Goal: Information Seeking & Learning: Learn about a topic

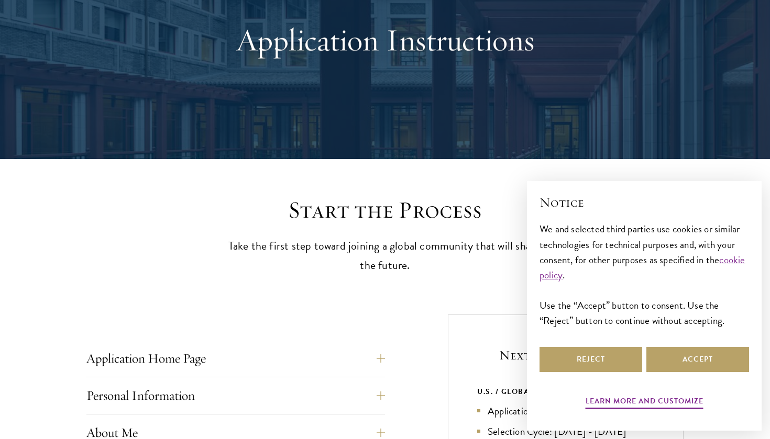
scroll to position [114, 0]
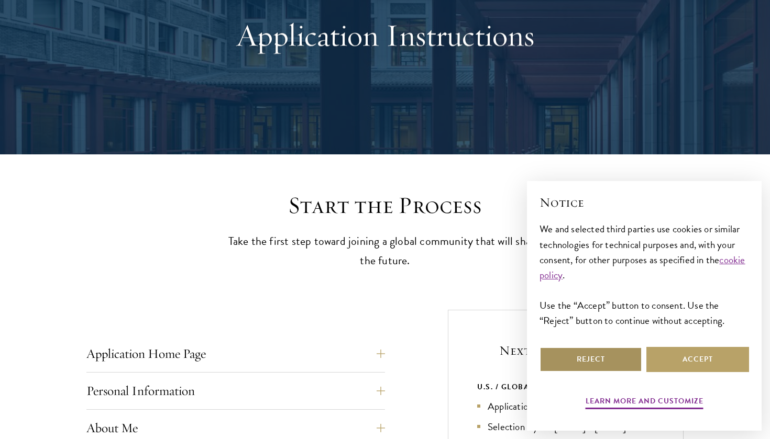
click at [572, 364] on button "Reject" at bounding box center [590, 359] width 103 height 25
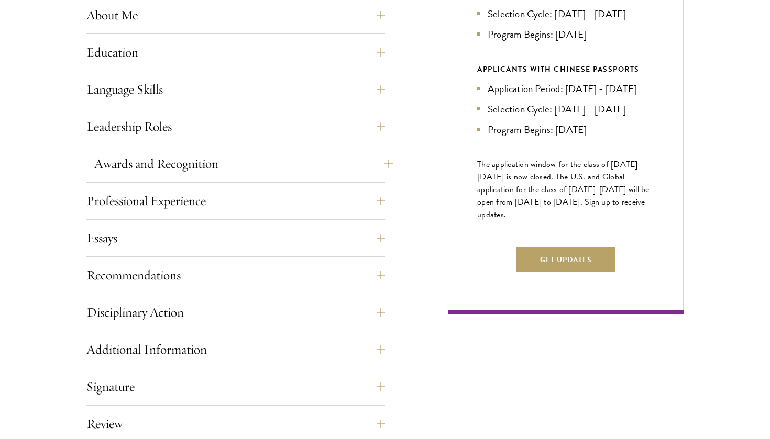
scroll to position [527, 0]
click at [375, 233] on button "Essays" at bounding box center [243, 237] width 299 height 25
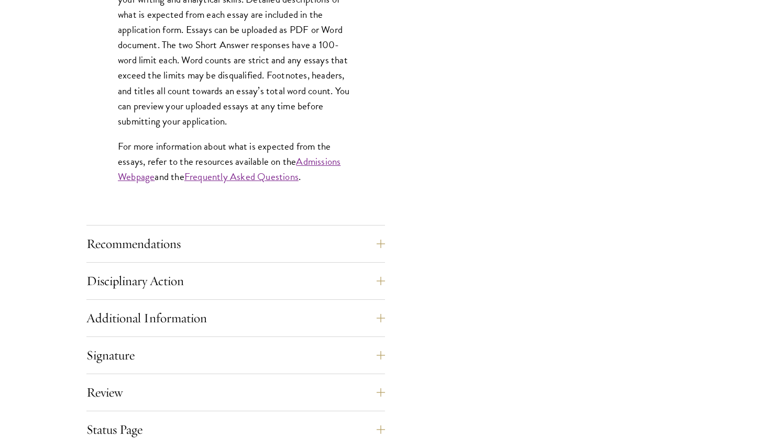
scroll to position [915, 0]
click at [362, 232] on button "Recommendations" at bounding box center [243, 242] width 299 height 25
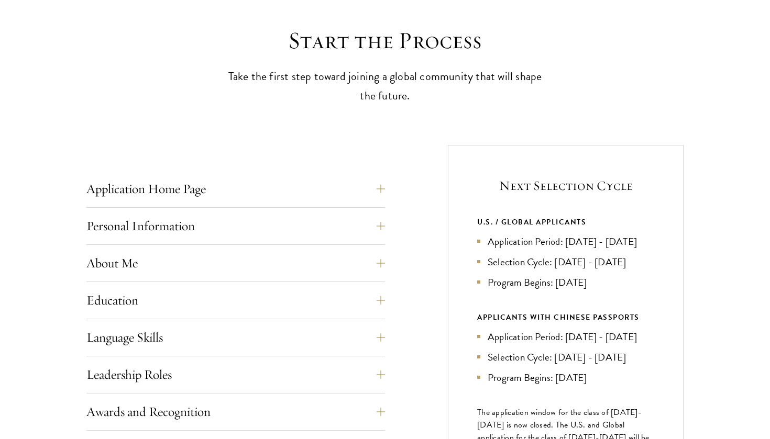
scroll to position [327, 0]
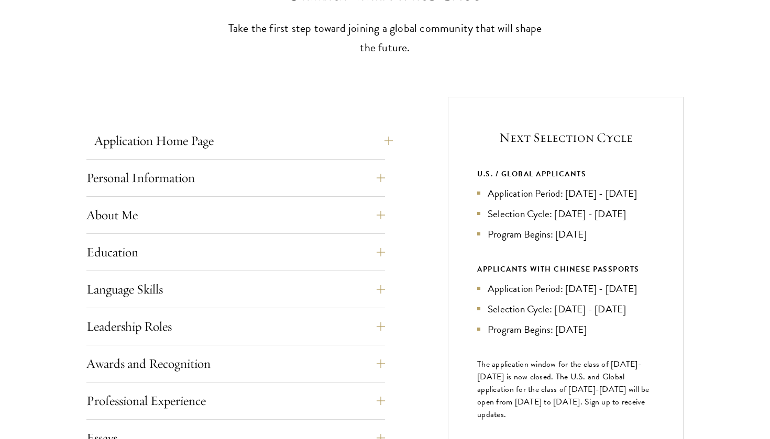
click at [349, 138] on button "Application Home Page" at bounding box center [243, 140] width 299 height 25
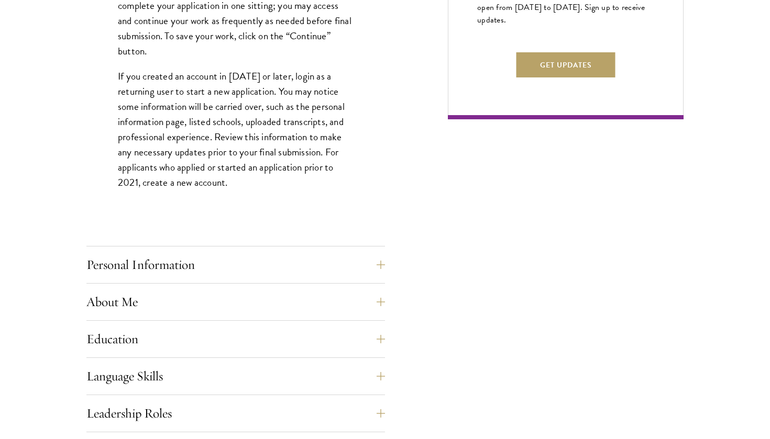
scroll to position [736, 0]
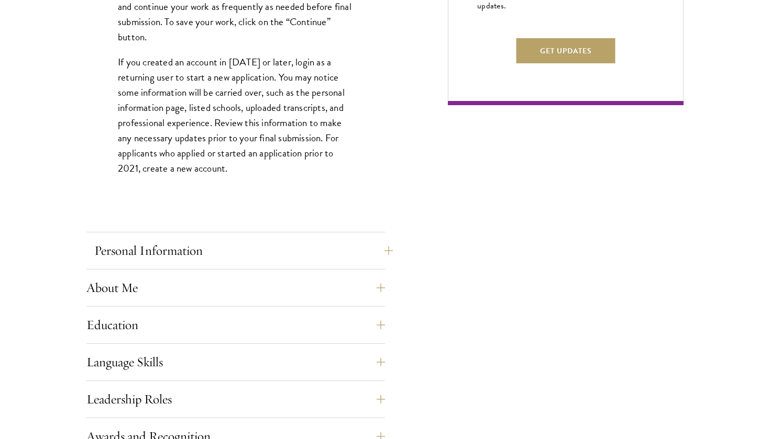
click at [336, 249] on button "Personal Information" at bounding box center [243, 250] width 299 height 25
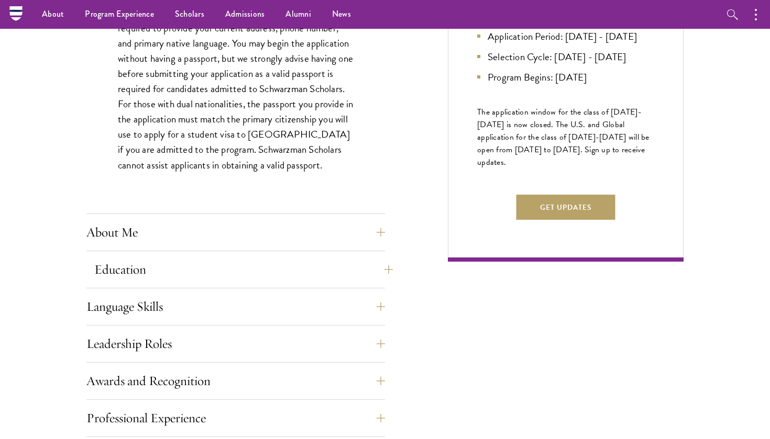
scroll to position [578, 0]
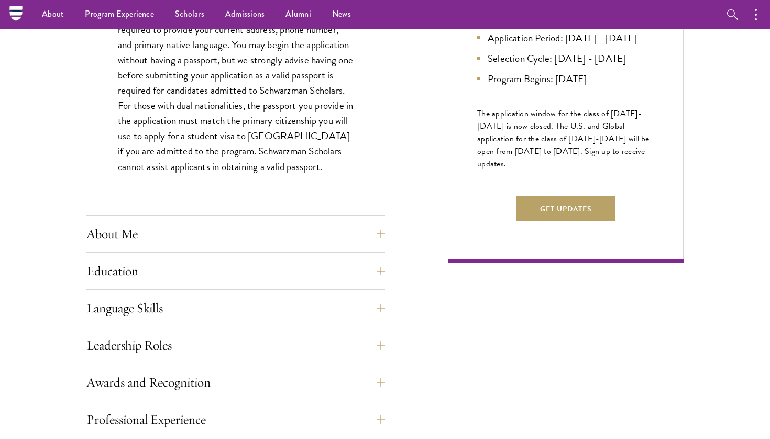
click at [358, 215] on div "Application Home Page The online application form must be completed in English.…" at bounding box center [235, 306] width 299 height 859
click at [358, 222] on button "About Me" at bounding box center [243, 234] width 299 height 25
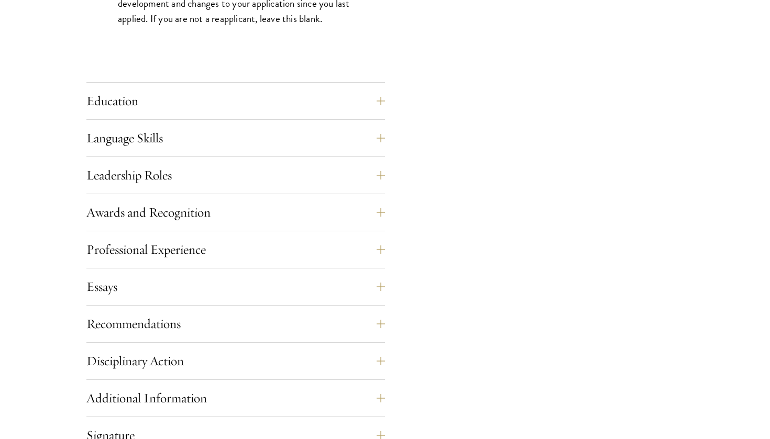
scroll to position [1017, 0]
click at [380, 98] on button "Education" at bounding box center [243, 99] width 299 height 25
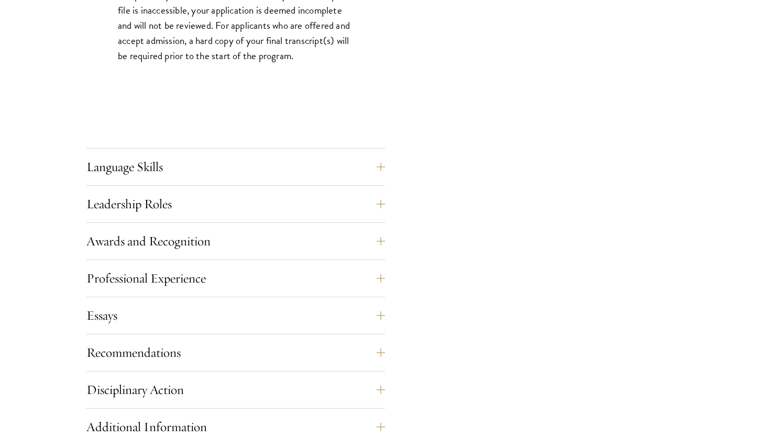
scroll to position [1743, 0]
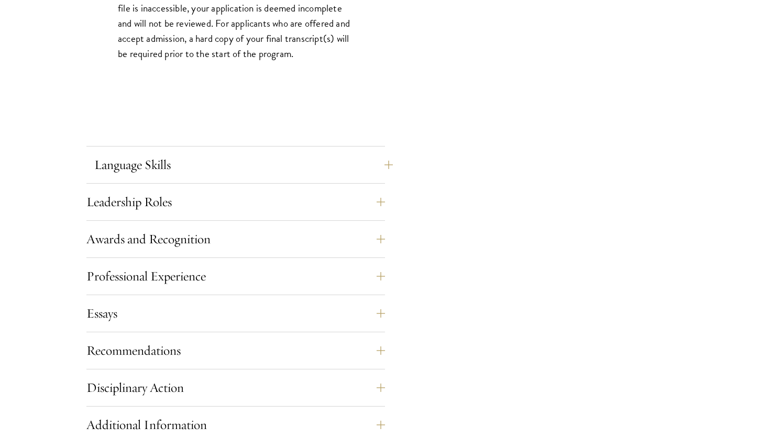
click at [365, 153] on button "Language Skills" at bounding box center [243, 164] width 299 height 25
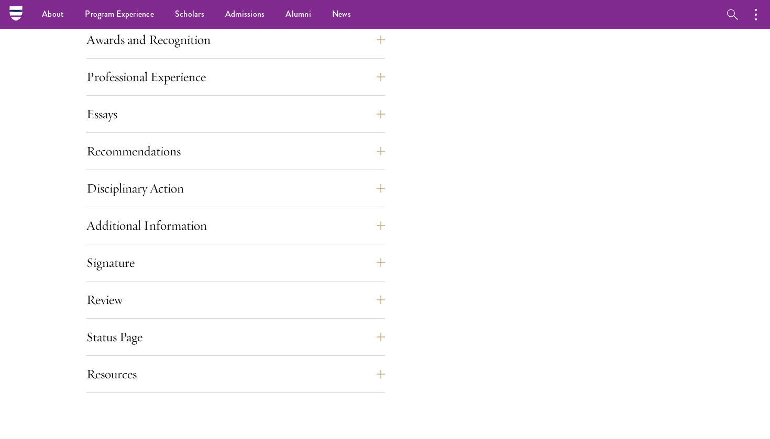
scroll to position [1151, 0]
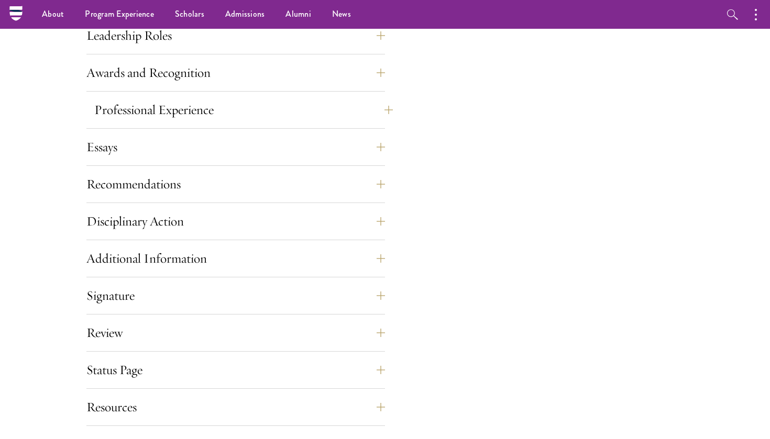
click at [356, 112] on button "Professional Experience" at bounding box center [243, 109] width 299 height 25
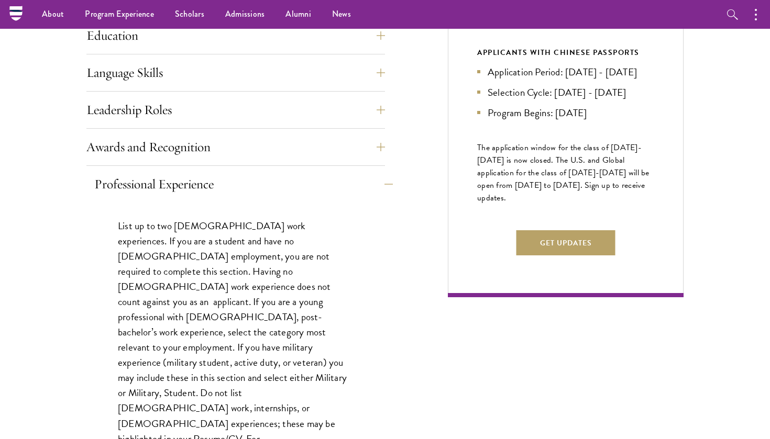
scroll to position [541, 0]
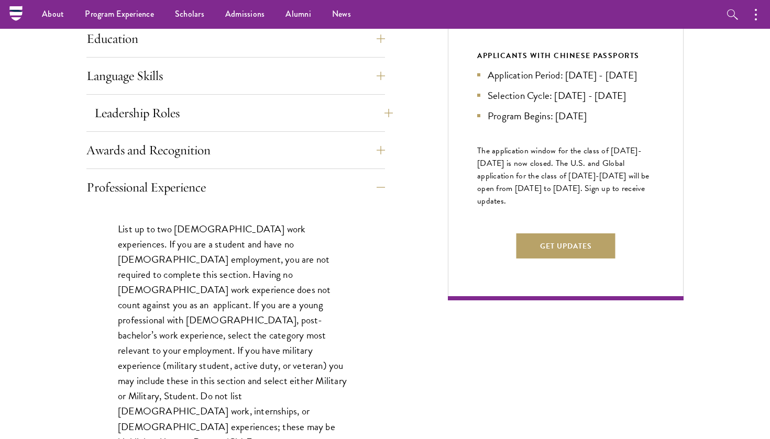
click at [364, 113] on button "Leadership Roles" at bounding box center [243, 113] width 299 height 25
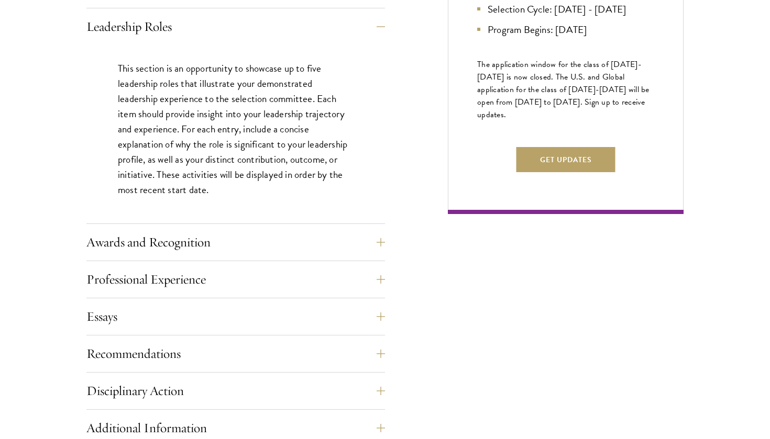
scroll to position [634, 0]
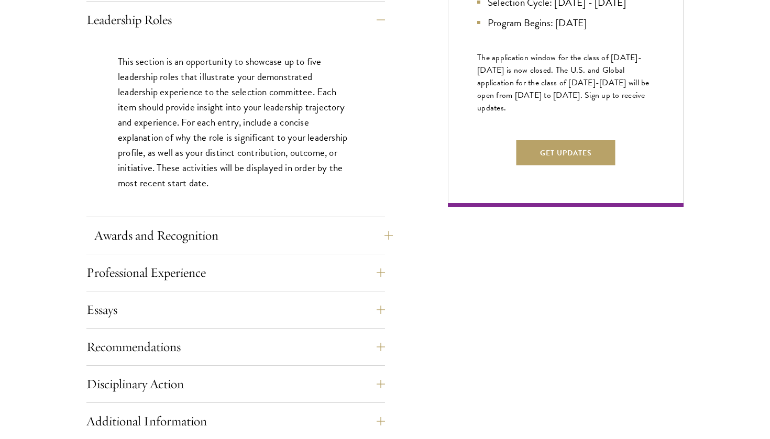
click at [346, 241] on button "Awards and Recognition" at bounding box center [243, 235] width 299 height 25
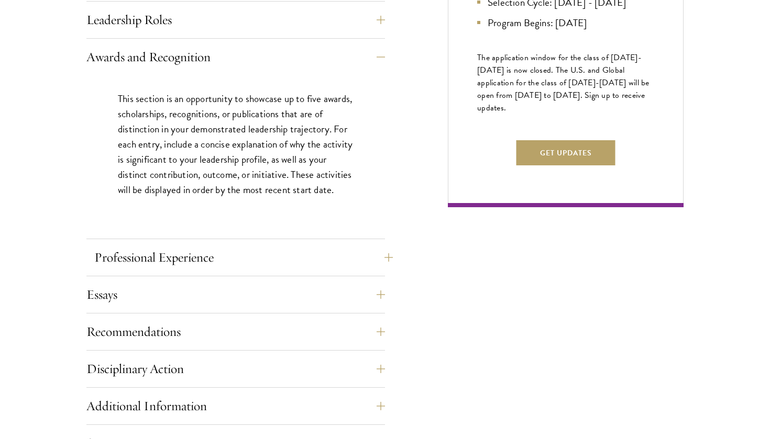
click at [341, 262] on button "Professional Experience" at bounding box center [243, 257] width 299 height 25
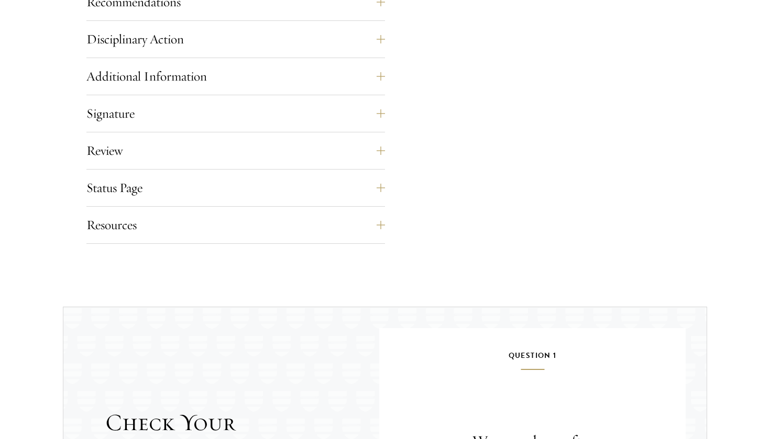
scroll to position [1132, 0]
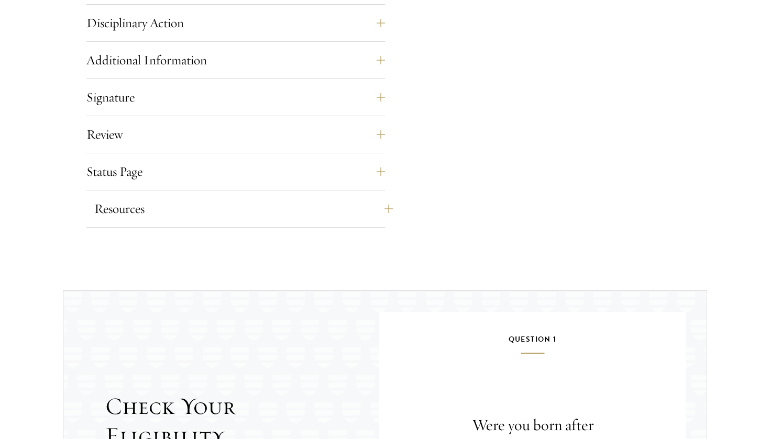
click at [342, 215] on button "Resources" at bounding box center [243, 208] width 299 height 25
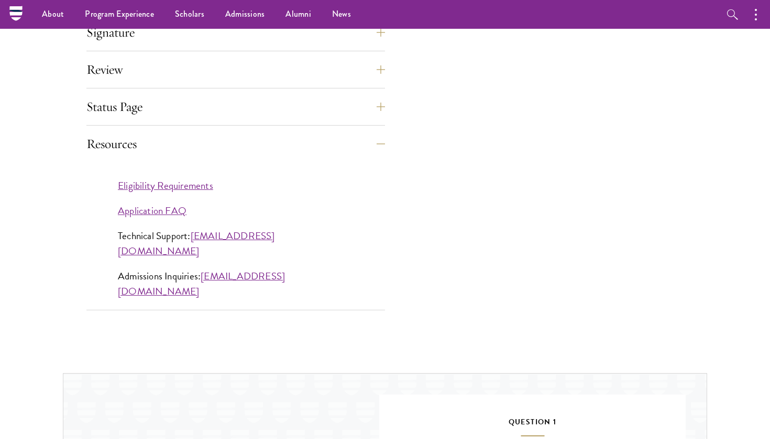
scroll to position [875, 0]
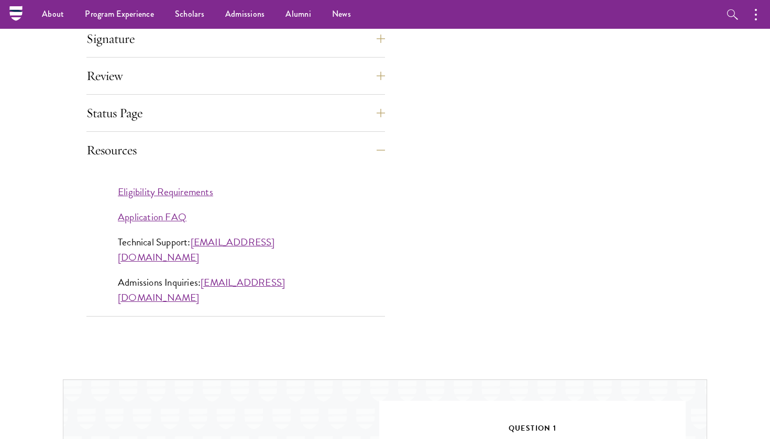
click at [192, 192] on link "Eligibility Requirements" at bounding box center [165, 191] width 95 height 15
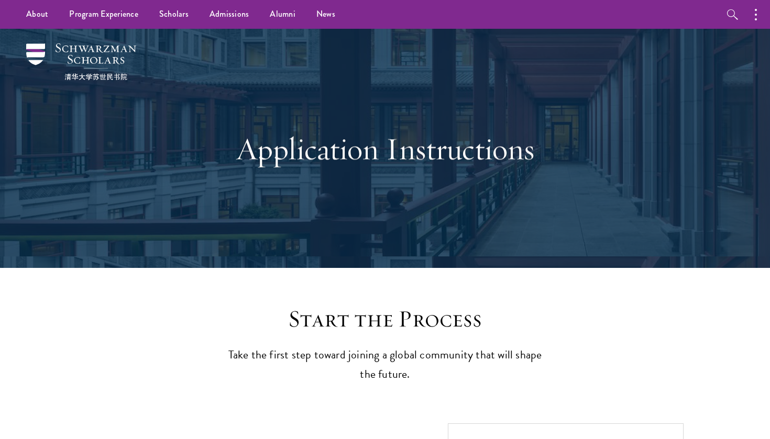
scroll to position [0, 0]
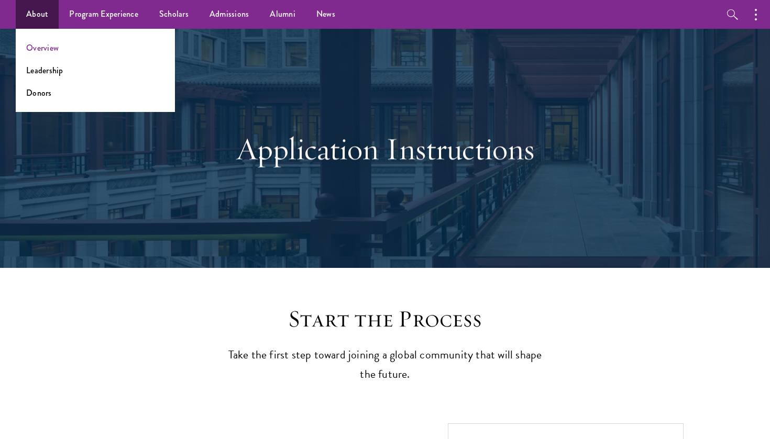
click at [48, 48] on link "Overview" at bounding box center [42, 48] width 32 height 12
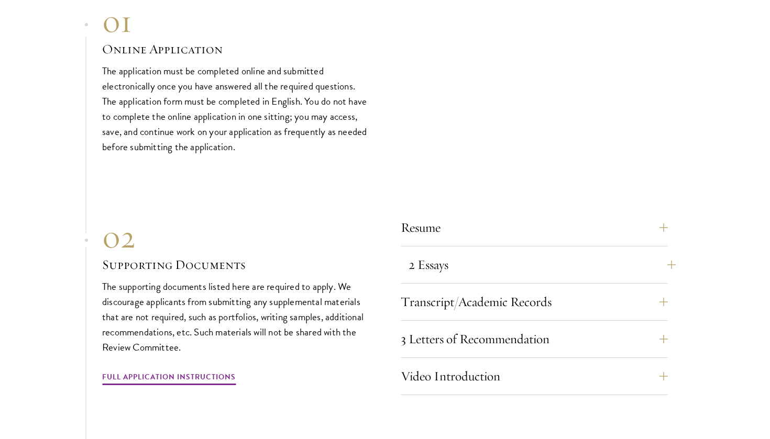
scroll to position [3150, 0]
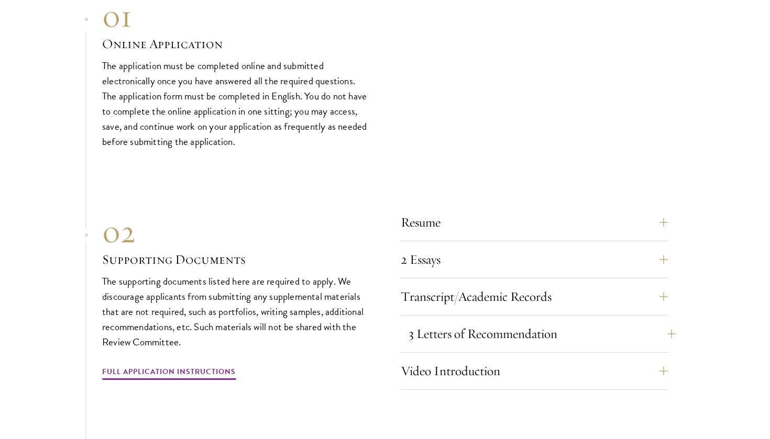
click at [665, 322] on button "3 Letters of Recommendation" at bounding box center [542, 334] width 267 height 25
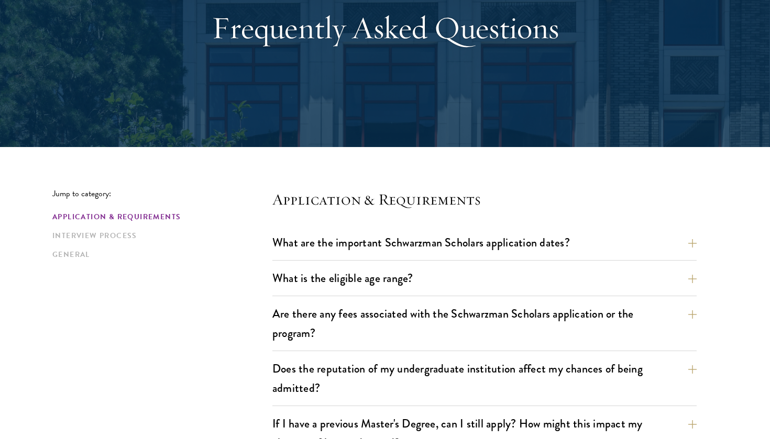
scroll to position [122, 0]
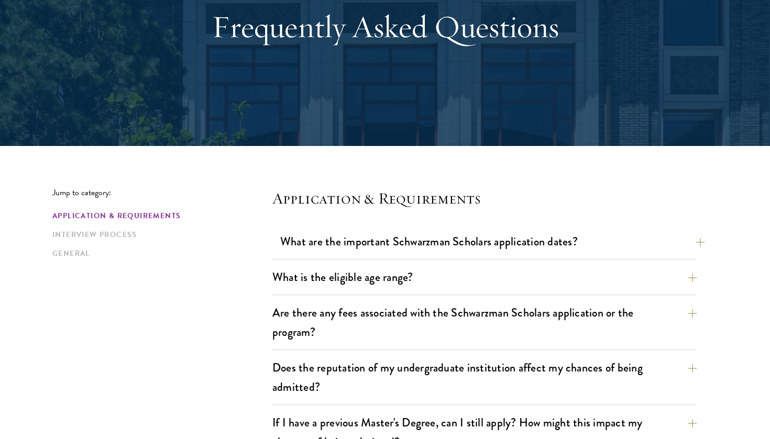
click at [373, 244] on button "What are the important Schwarzman Scholars application dates?" at bounding box center [492, 242] width 424 height 24
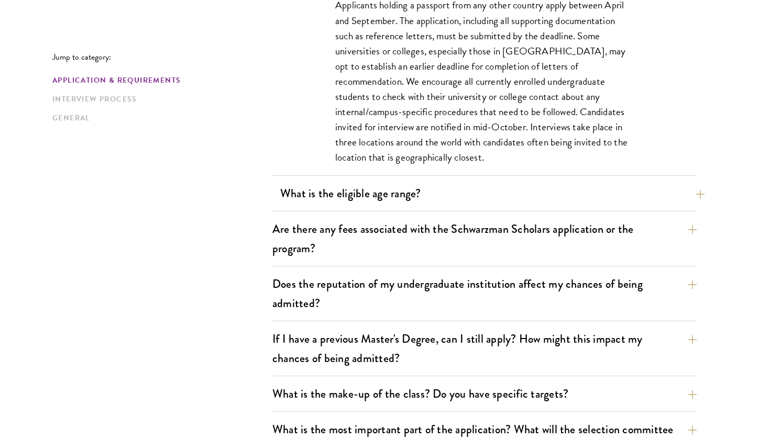
scroll to position [530, 0]
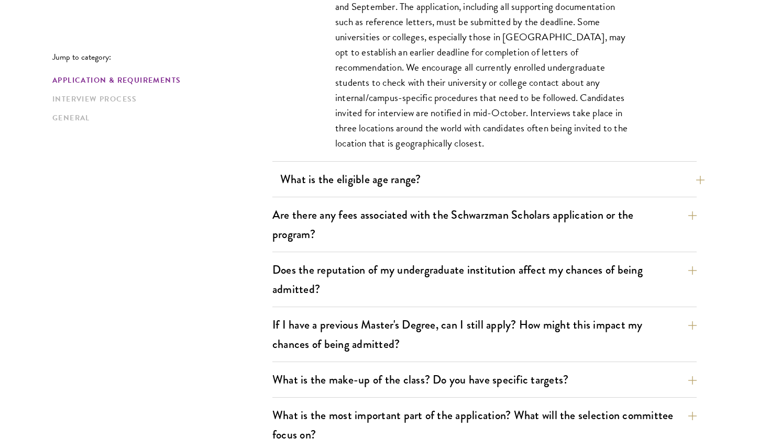
click at [484, 190] on button "What is the eligible age range?" at bounding box center [492, 180] width 424 height 24
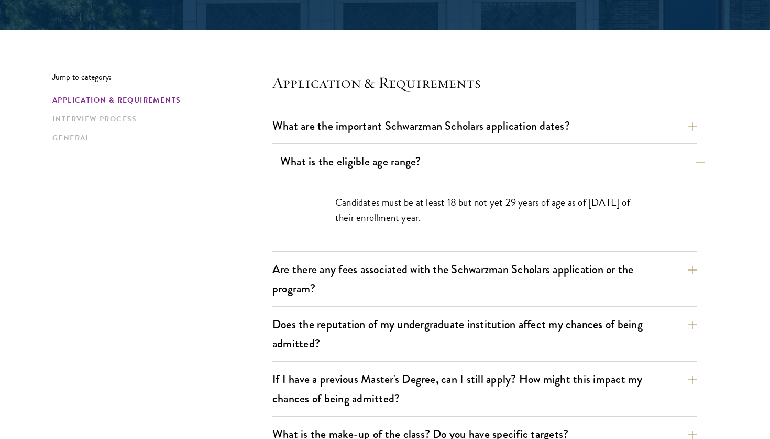
scroll to position [240, 0]
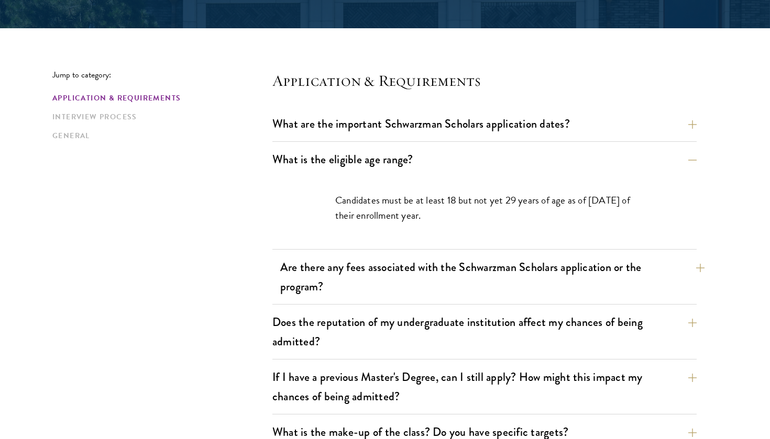
click at [499, 269] on button "Are there any fees associated with the Schwarzman Scholars application or the p…" at bounding box center [492, 277] width 424 height 43
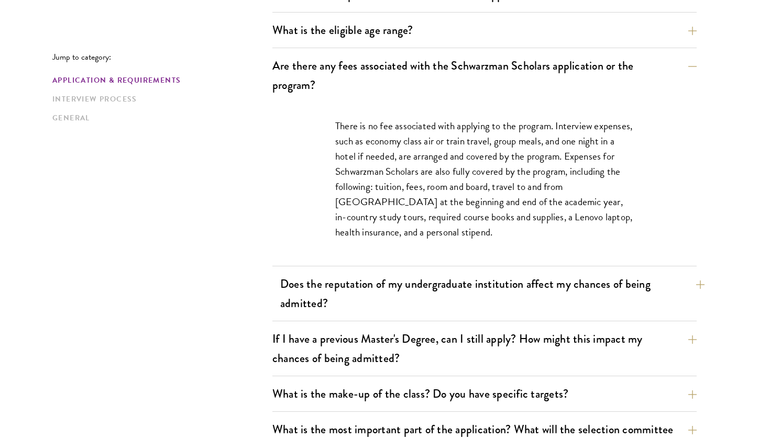
scroll to position [370, 0]
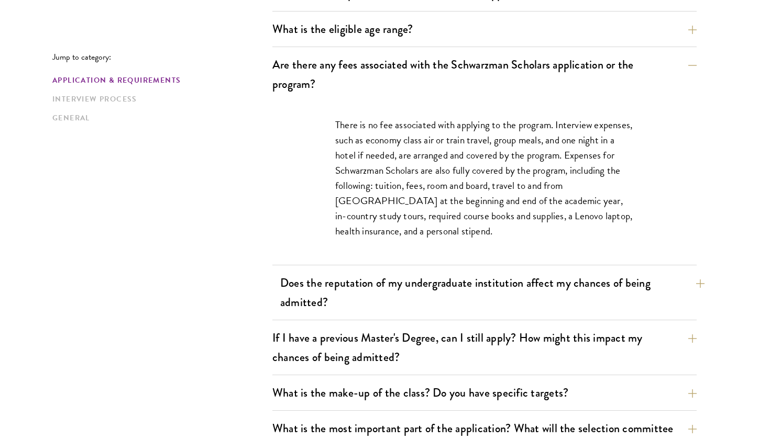
click at [595, 302] on button "Does the reputation of my undergraduate institution affect my chances of being …" at bounding box center [492, 292] width 424 height 43
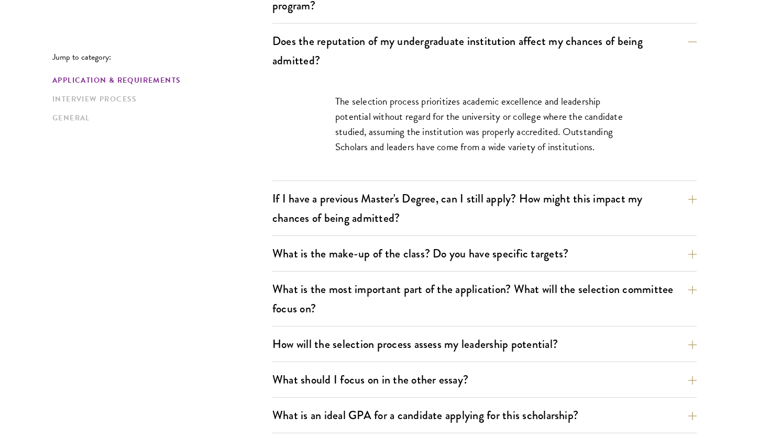
scroll to position [456, 0]
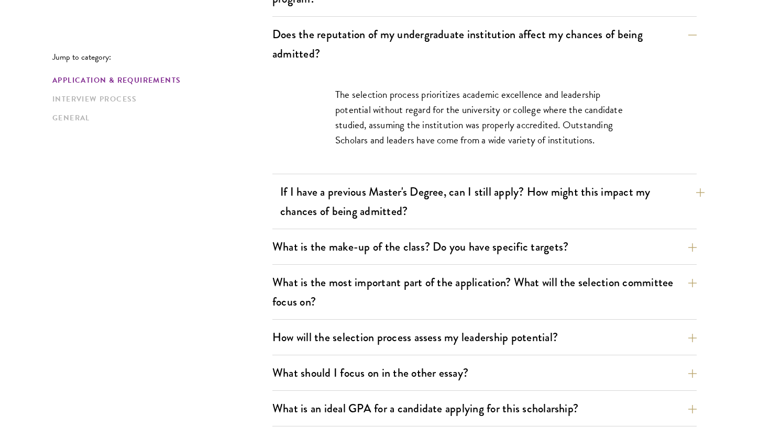
click at [589, 210] on button "If I have a previous Master's Degree, can I still apply? How might this impact …" at bounding box center [492, 201] width 424 height 43
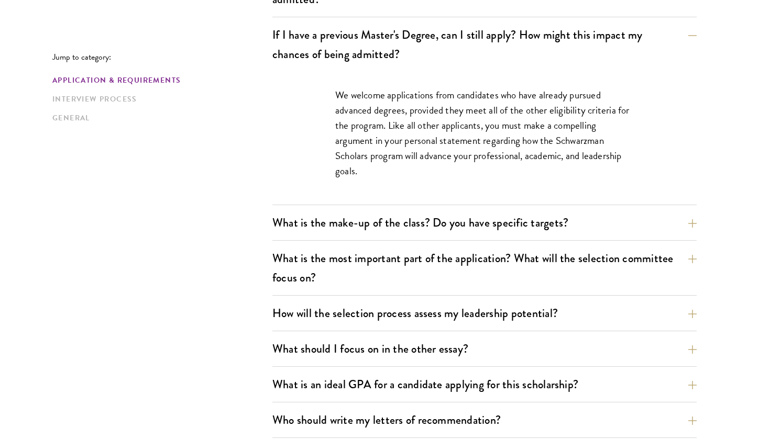
scroll to position [526, 0]
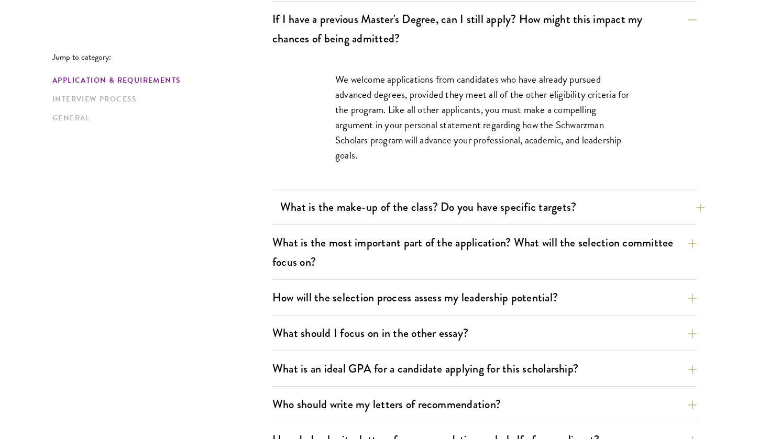
click at [495, 208] on button "What is the make-up of the class? Do you have specific targets?" at bounding box center [492, 207] width 424 height 24
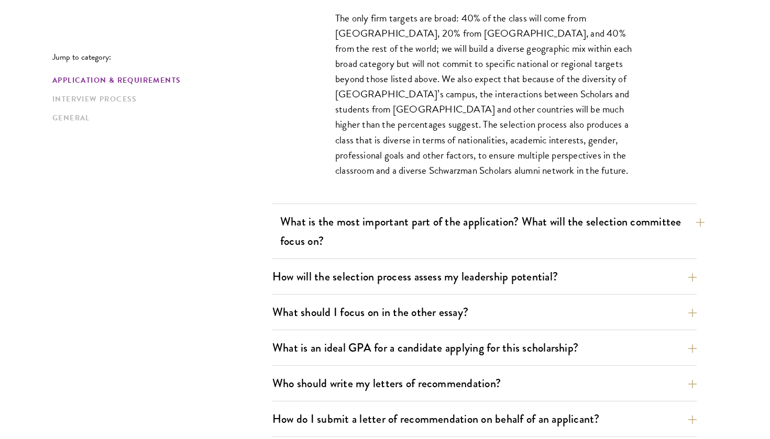
scroll to position [624, 0]
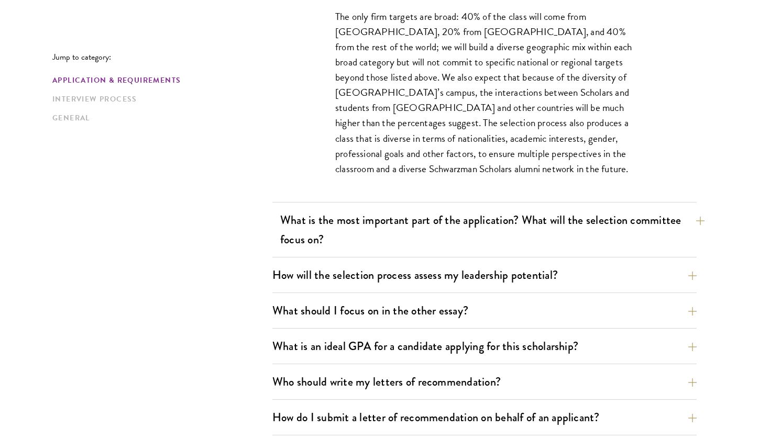
click at [473, 226] on button "What is the most important part of the application? What will the selection com…" at bounding box center [492, 229] width 424 height 43
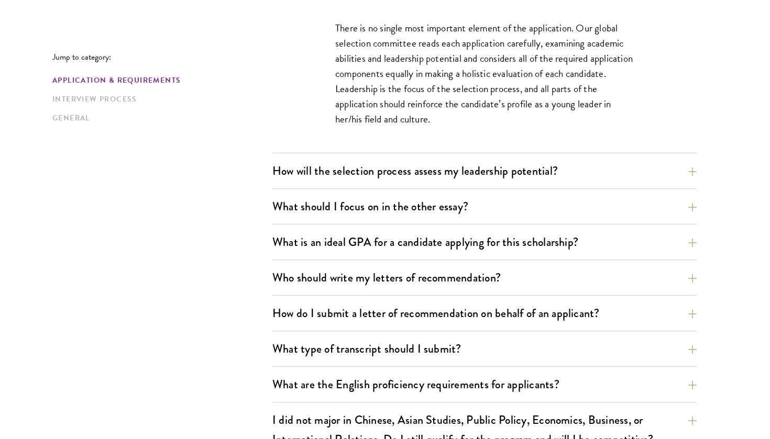
scroll to position [668, 0]
click at [514, 169] on button "How will the selection process assess my leadership potential?" at bounding box center [492, 171] width 424 height 24
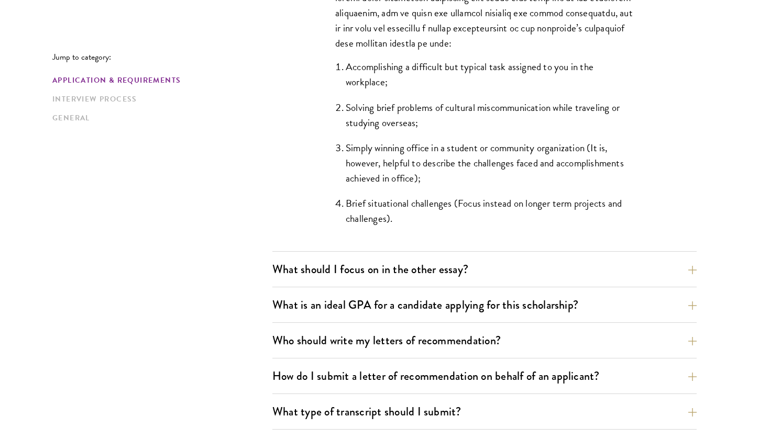
scroll to position [1051, 0]
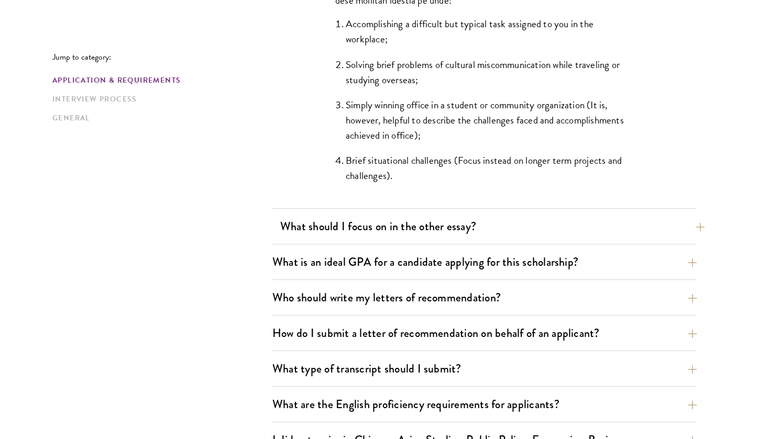
click at [504, 230] on button "What should I focus on in the other essay?" at bounding box center [492, 227] width 424 height 24
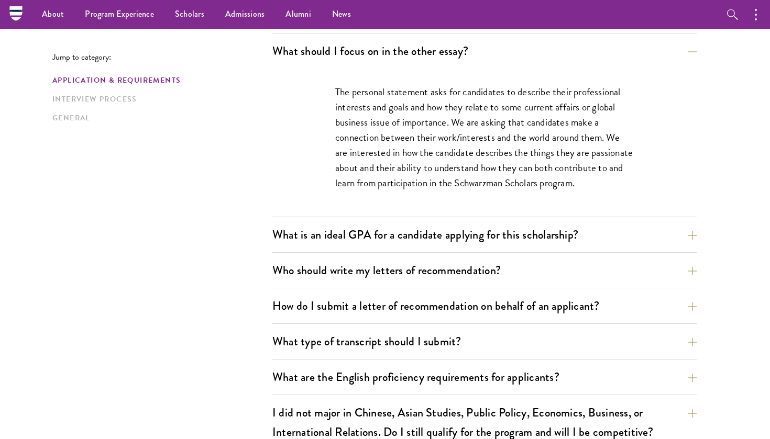
scroll to position [675, 0]
click at [333, 240] on button "What is an ideal GPA for a candidate applying for this scholarship?" at bounding box center [492, 235] width 424 height 24
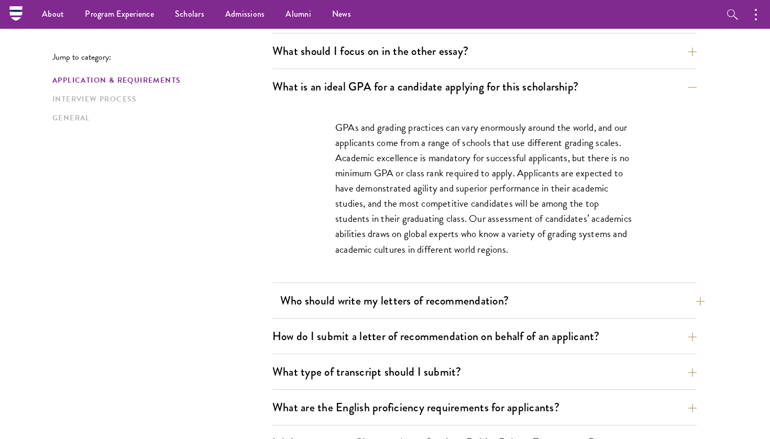
click at [366, 304] on button "Who should write my letters of recommendation?" at bounding box center [492, 301] width 424 height 24
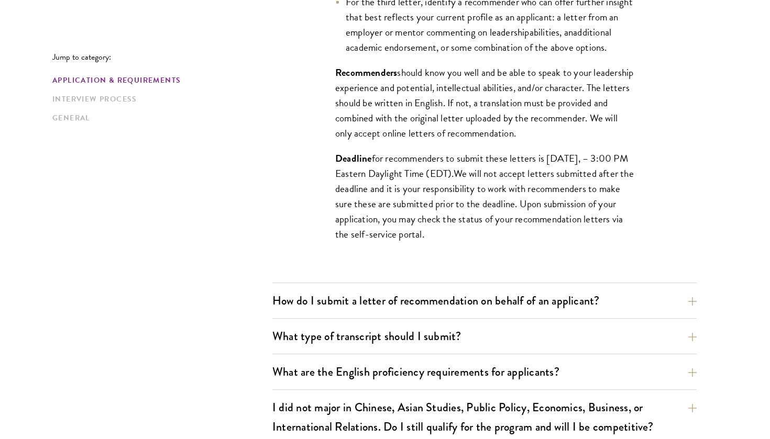
scroll to position [1004, 0]
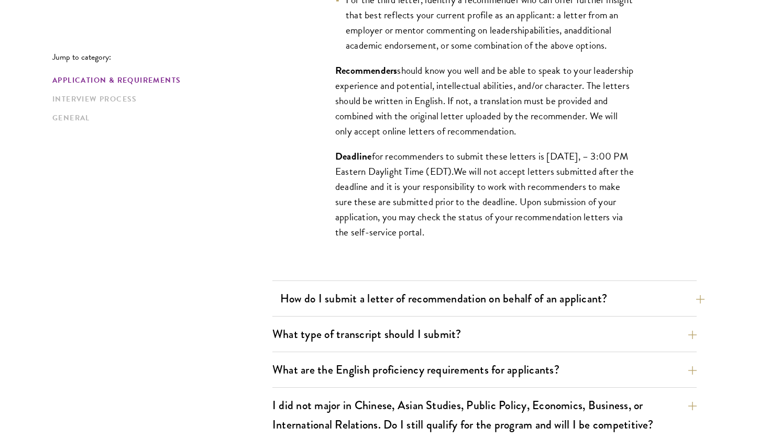
click at [458, 300] on button "How do I submit a letter of recommendation on behalf of an applicant?" at bounding box center [492, 299] width 424 height 24
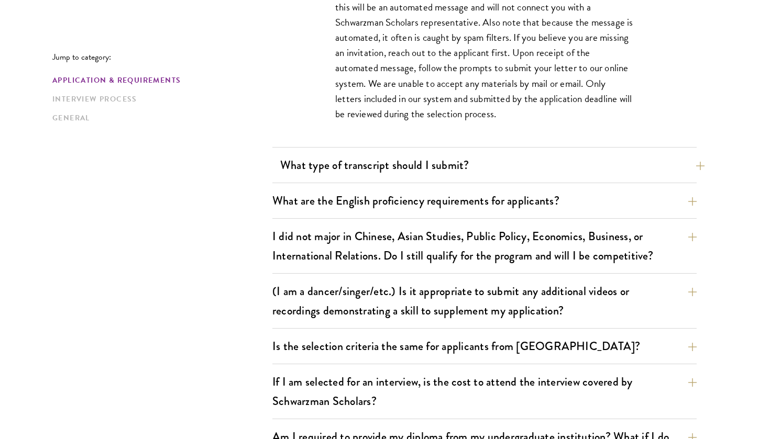
scroll to position [915, 0]
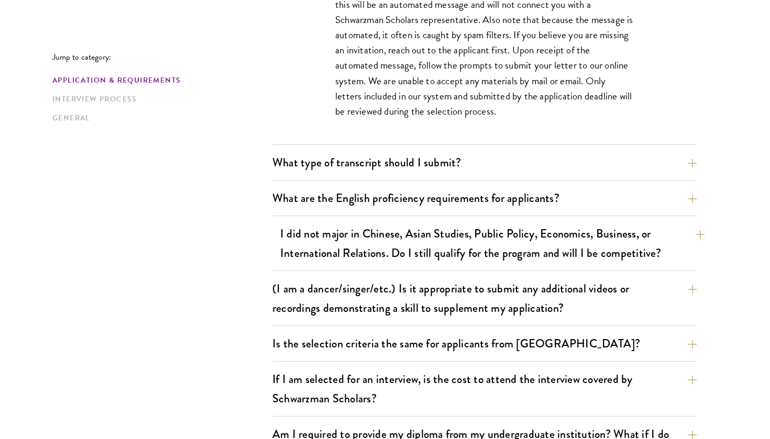
click at [471, 237] on button "I did not major in Chinese, Asian Studies, Public Policy, Economics, Business, …" at bounding box center [492, 243] width 424 height 43
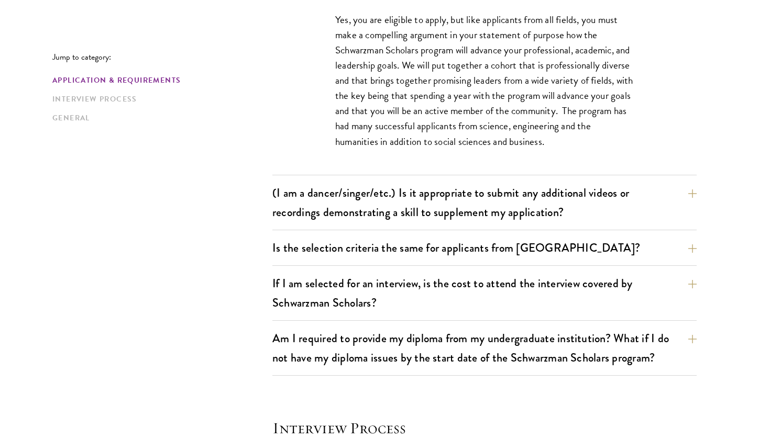
scroll to position [990, 0]
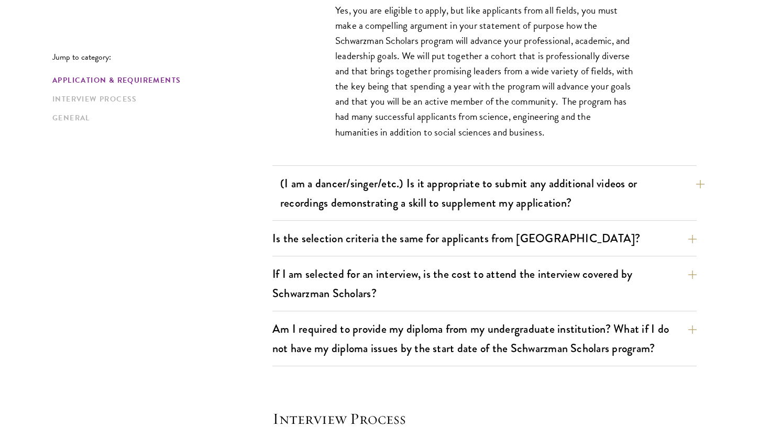
click at [462, 192] on button "(I am a dancer/singer/etc.) Is it appropriate to submit any additional videos o…" at bounding box center [492, 193] width 424 height 43
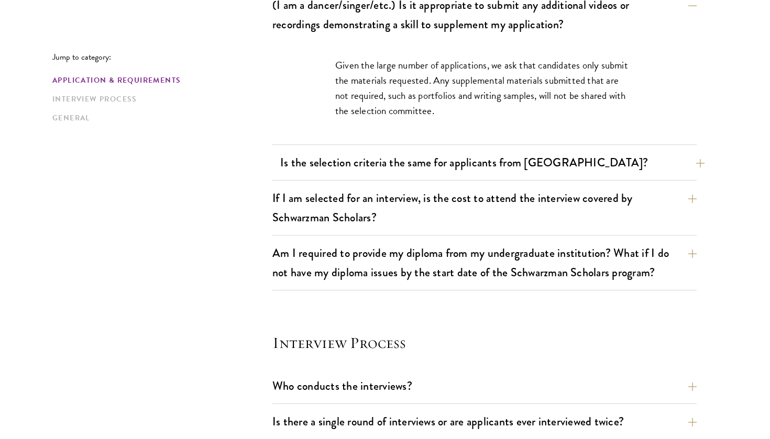
click at [440, 170] on button "Is the selection criteria the same for applicants from China?" at bounding box center [492, 163] width 424 height 24
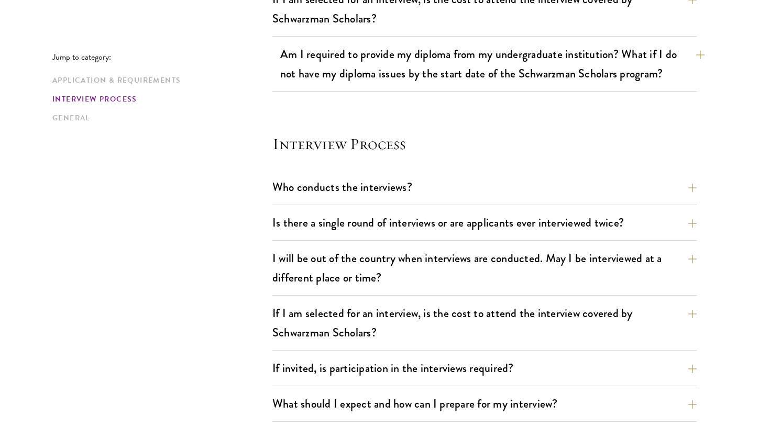
scroll to position [1290, 0]
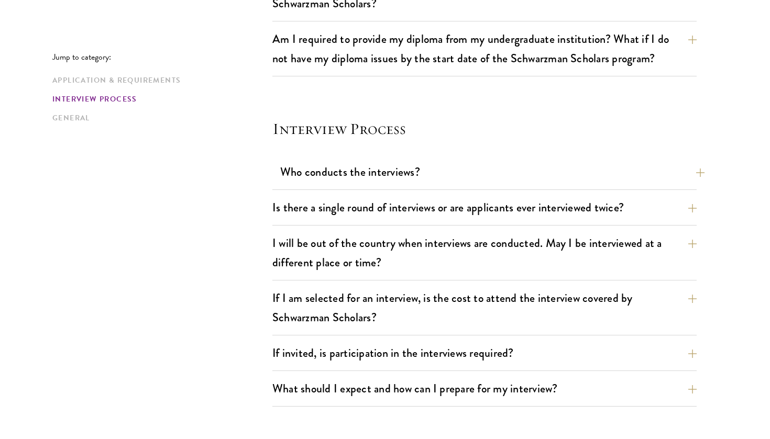
click at [424, 182] on button "Who conducts the interviews?" at bounding box center [492, 172] width 424 height 24
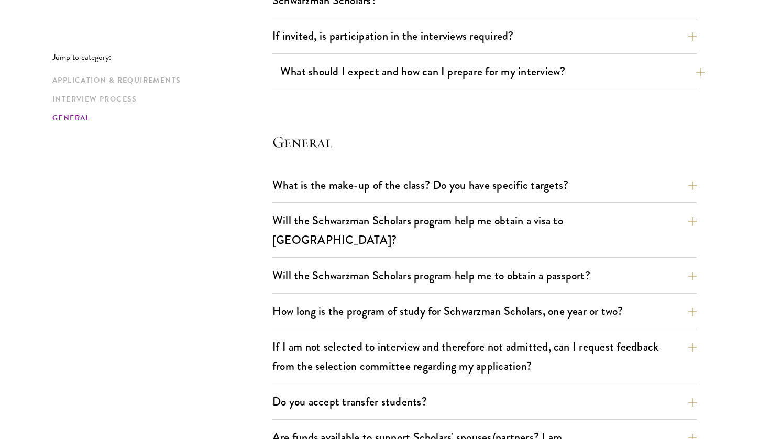
scroll to position [1550, 0]
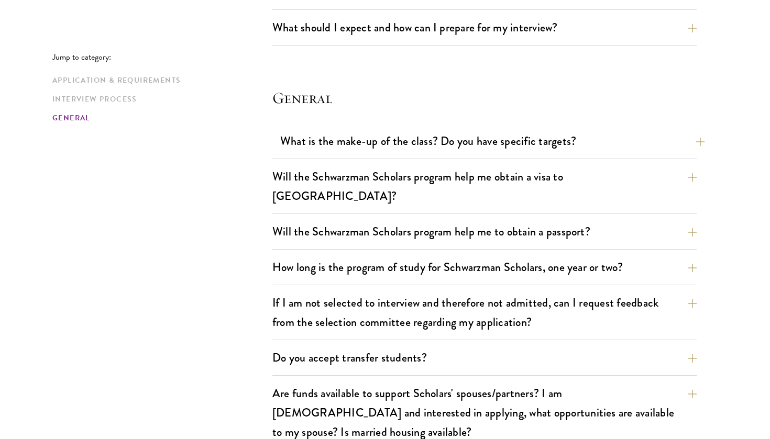
click at [433, 145] on button "What is the make-up of the class? Do you have specific targets?" at bounding box center [492, 141] width 424 height 24
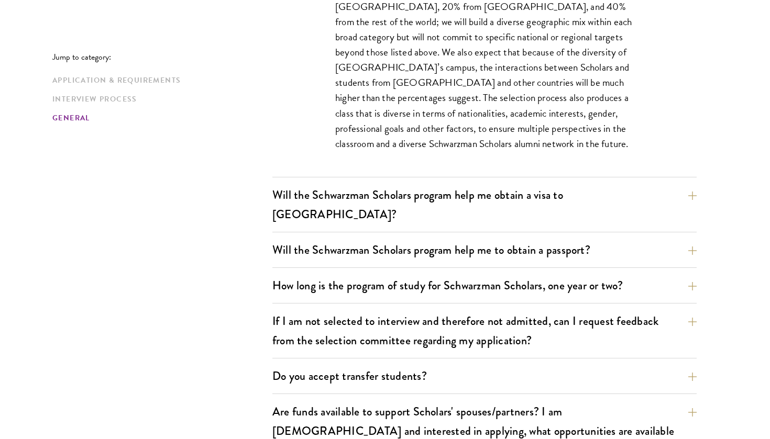
scroll to position [1692, 0]
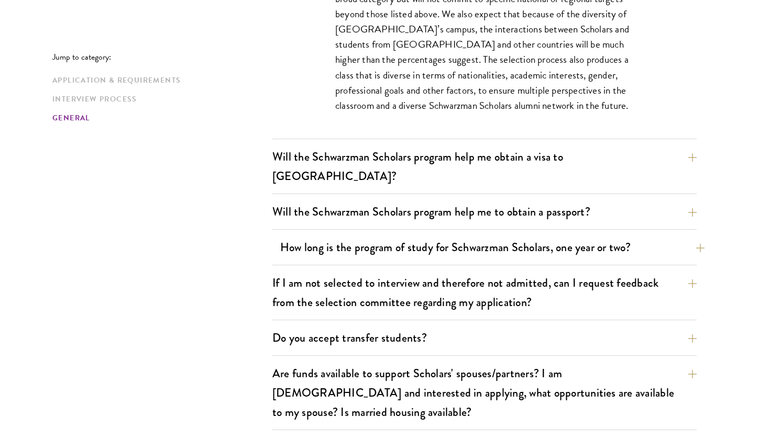
click at [446, 236] on button "How long is the program of study for Schwarzman Scholars, one year or two?" at bounding box center [492, 248] width 424 height 24
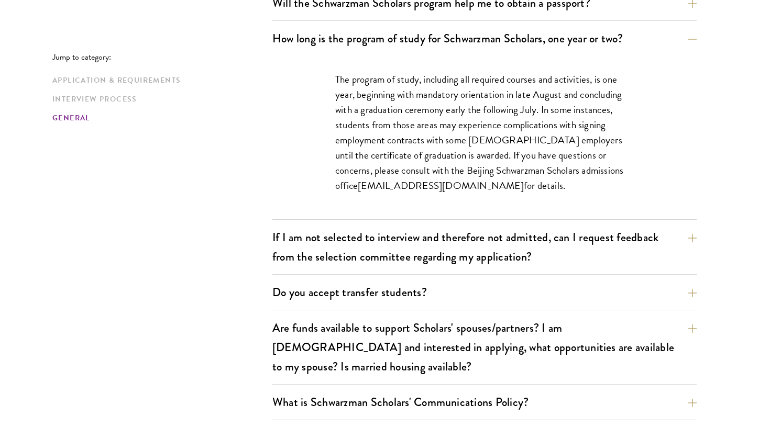
click at [514, 96] on p "The program of study, including all required courses and activities, is one yea…" at bounding box center [484, 133] width 299 height 122
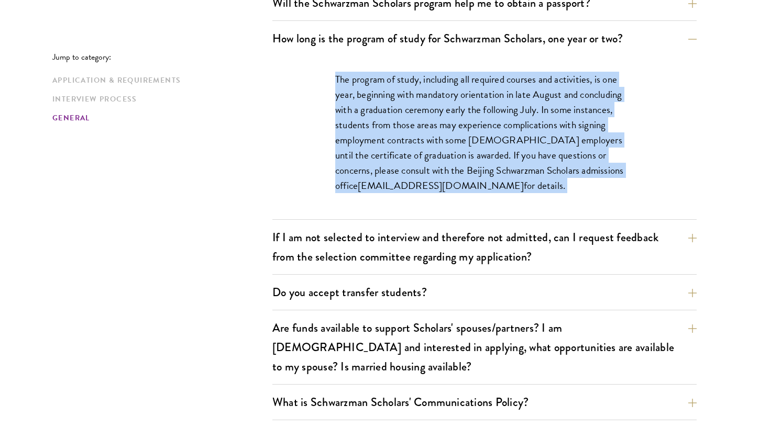
click at [514, 96] on p "The program of study, including all required courses and activities, is one yea…" at bounding box center [484, 133] width 299 height 122
click at [508, 131] on p "The program of study, including all required courses and activities, is one yea…" at bounding box center [484, 133] width 299 height 122
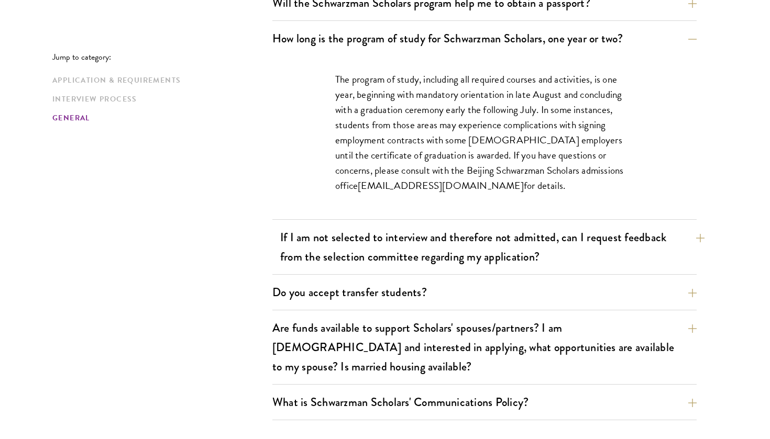
click at [444, 226] on button "If I am not selected to interview and therefore not admitted, can I request fee…" at bounding box center [492, 247] width 424 height 43
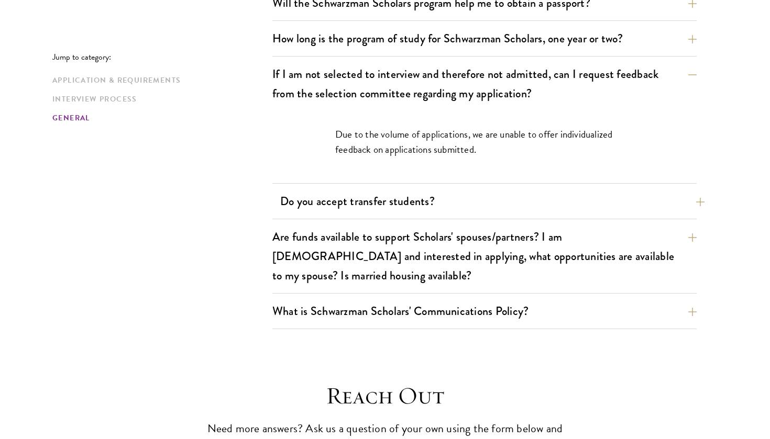
click at [427, 190] on button "Do you accept transfer students?" at bounding box center [492, 202] width 424 height 24
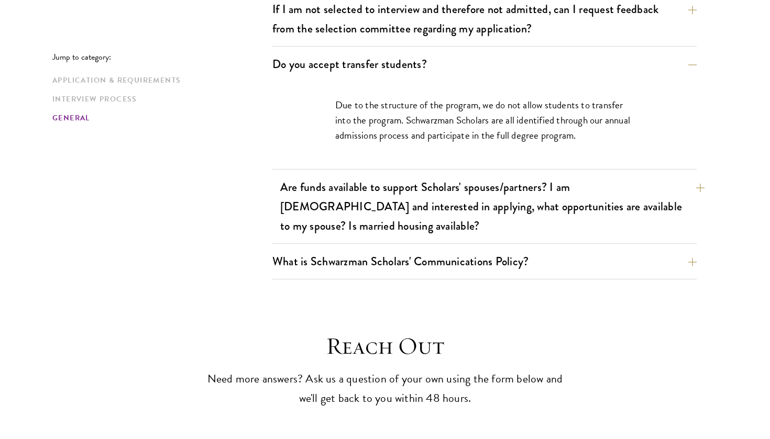
scroll to position [1759, 0]
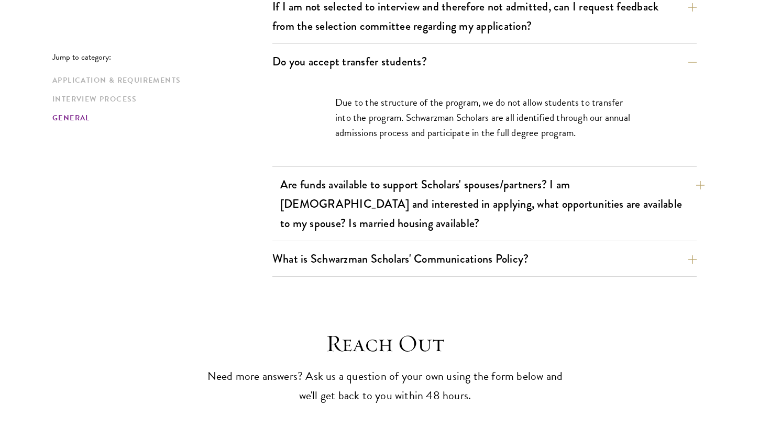
click at [418, 192] on button "Are funds available to support Scholars' spouses/partners? I am married and int…" at bounding box center [492, 204] width 424 height 62
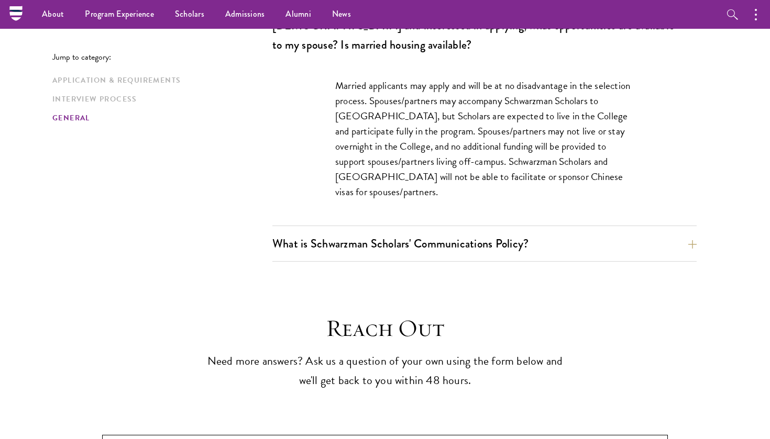
scroll to position [1849, 0]
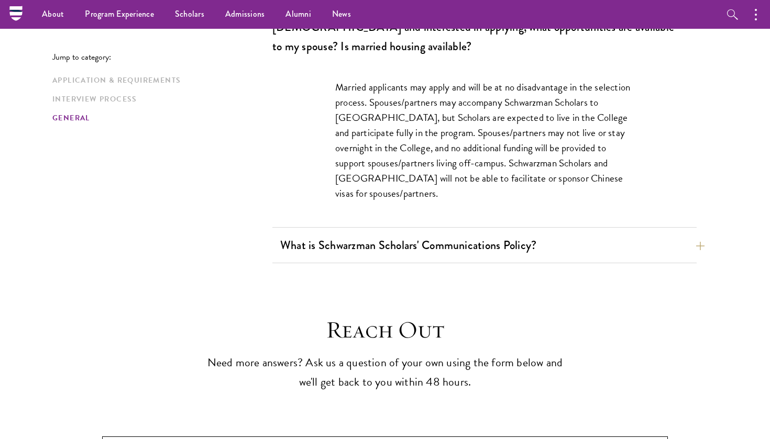
click at [435, 234] on button "What is Schwarzman Scholars' Communications Policy?" at bounding box center [492, 246] width 424 height 24
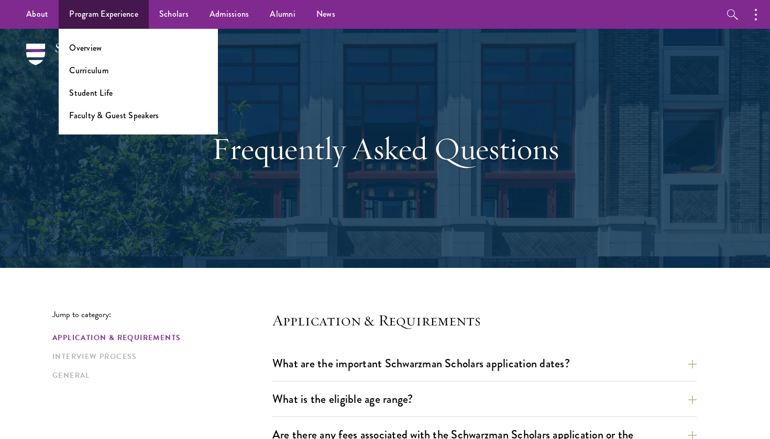
scroll to position [0, 0]
click at [92, 67] on link "Curriculum" at bounding box center [88, 70] width 39 height 12
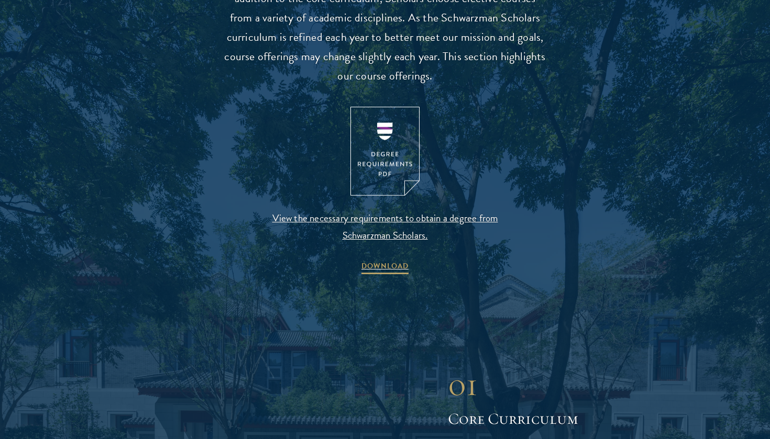
scroll to position [1068, 0]
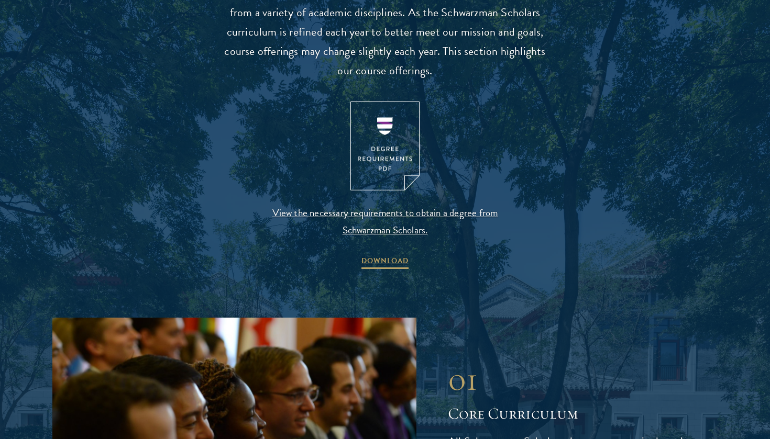
click at [388, 152] on img at bounding box center [384, 147] width 69 height 90
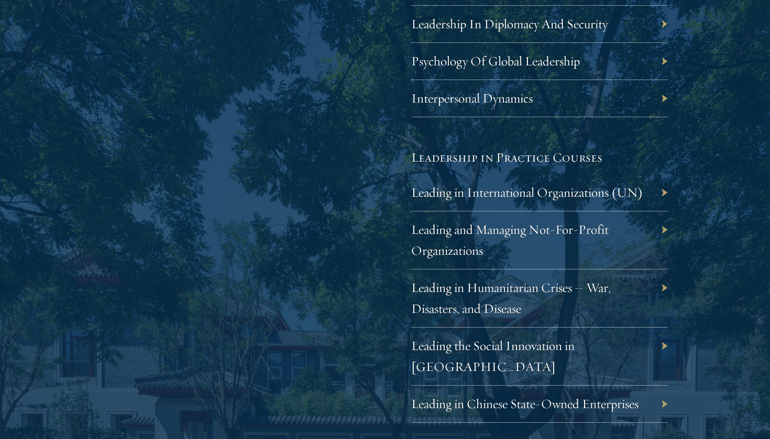
scroll to position [2058, 0]
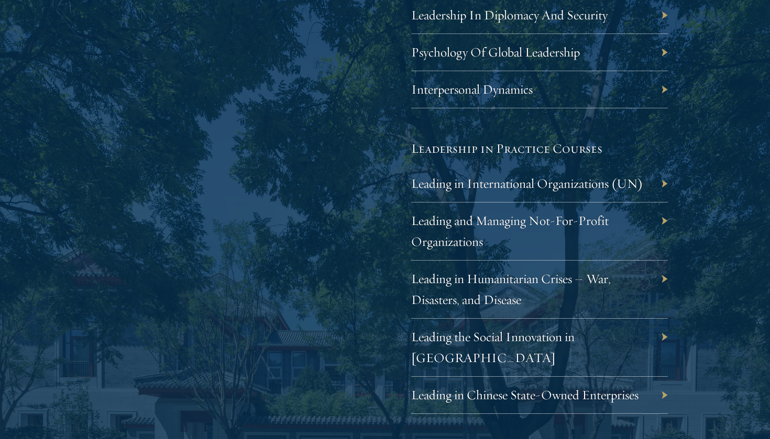
click at [664, 271] on div "Leading in Humanitarian Crises – War, Disasters, and Disease" at bounding box center [539, 290] width 257 height 58
click at [587, 273] on link "Leading in Humanitarian Crises – War, Disasters, and Disease" at bounding box center [519, 289] width 200 height 37
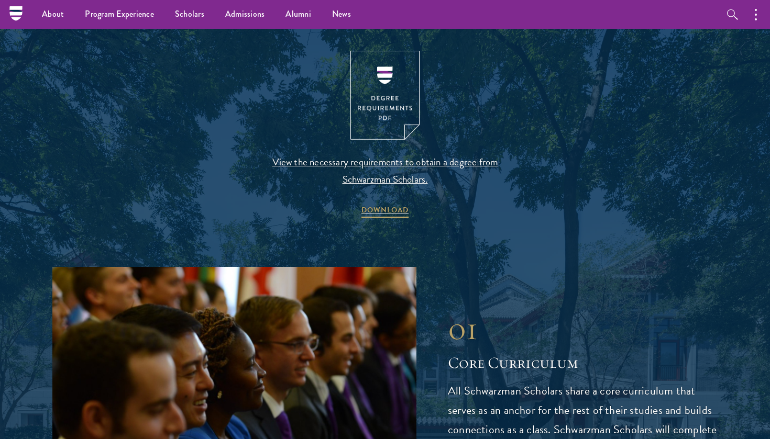
scroll to position [1118, 0]
click at [389, 210] on span "DOWNLOAD" at bounding box center [384, 213] width 47 height 16
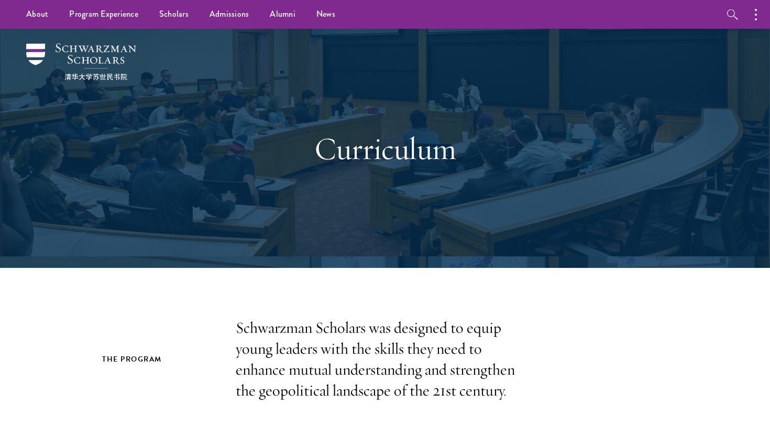
scroll to position [0, 0]
click at [101, 64] on img at bounding box center [81, 61] width 110 height 37
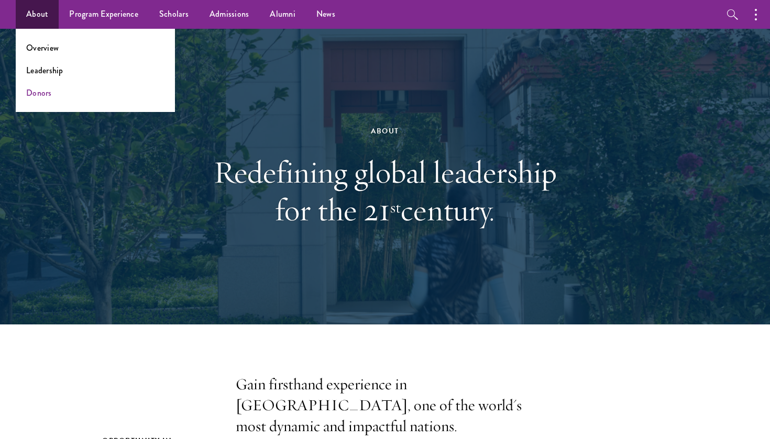
click at [38, 97] on link "Donors" at bounding box center [39, 93] width 26 height 12
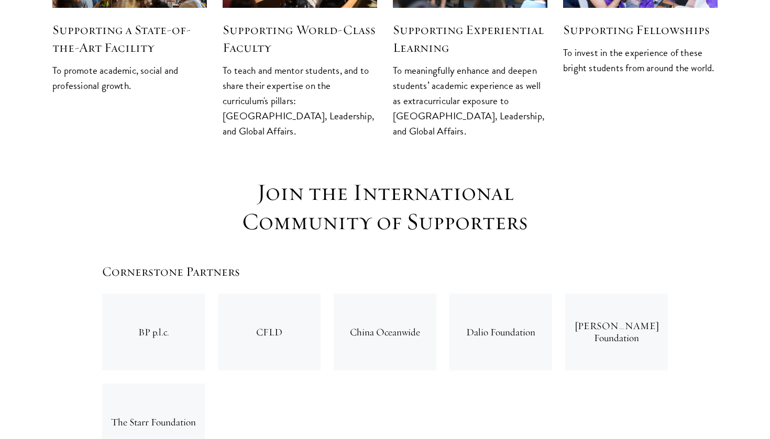
scroll to position [1489, 0]
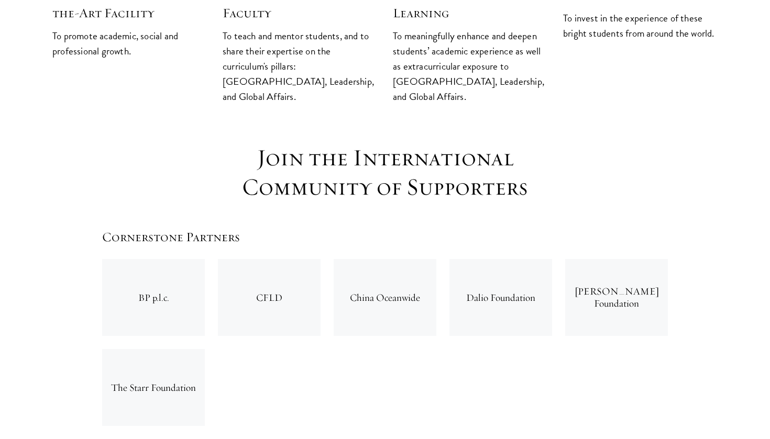
click at [146, 349] on div "The Starr Foundation" at bounding box center [153, 387] width 103 height 77
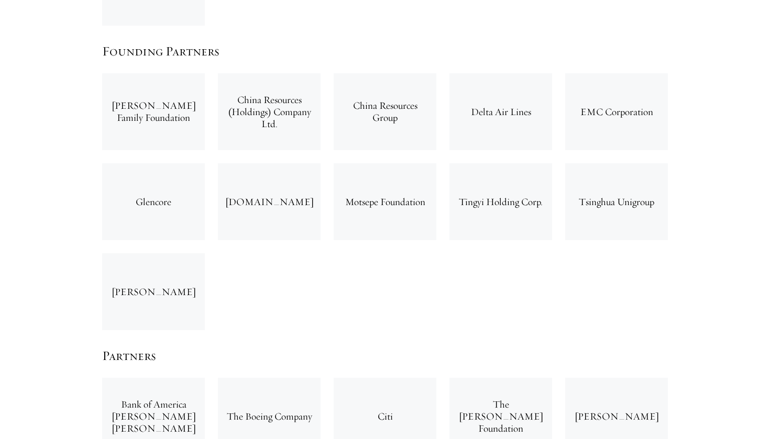
scroll to position [1891, 0]
drag, startPoint x: 131, startPoint y: 222, endPoint x: 186, endPoint y: 222, distance: 55.5
click at [186, 252] on div "Yad Hanadiv" at bounding box center [153, 290] width 103 height 77
copy div "Yad Hanadiv"
click at [272, 261] on div "Chan Soon-Shiong Family Foundation China Resources (Holdings) Company Ltd. Chin…" at bounding box center [385, 200] width 579 height 270
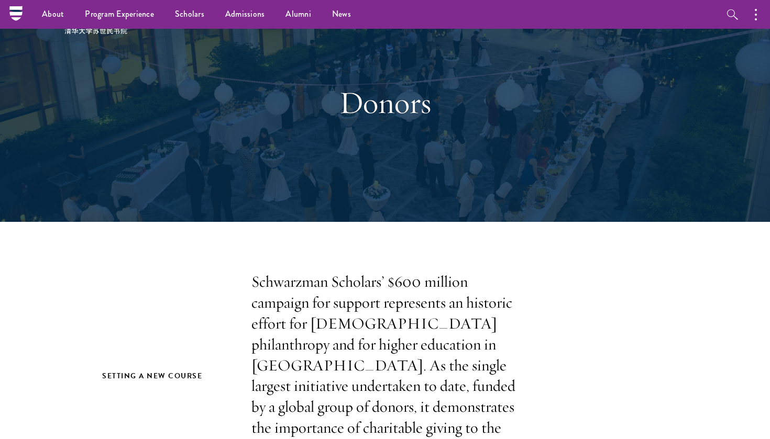
scroll to position [46, 0]
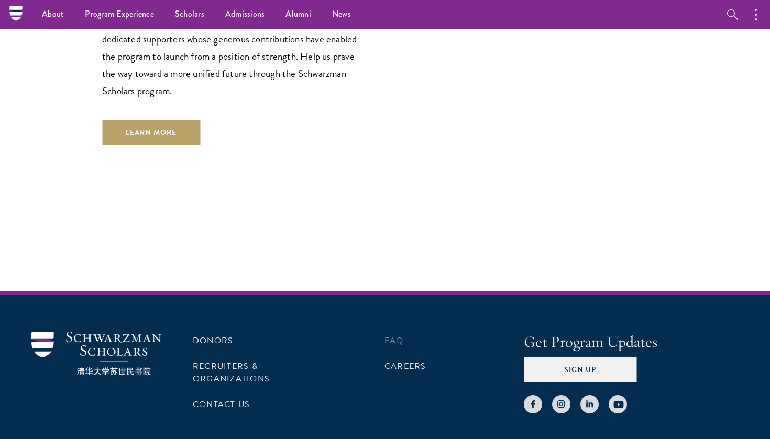
scroll to position [3144, 0]
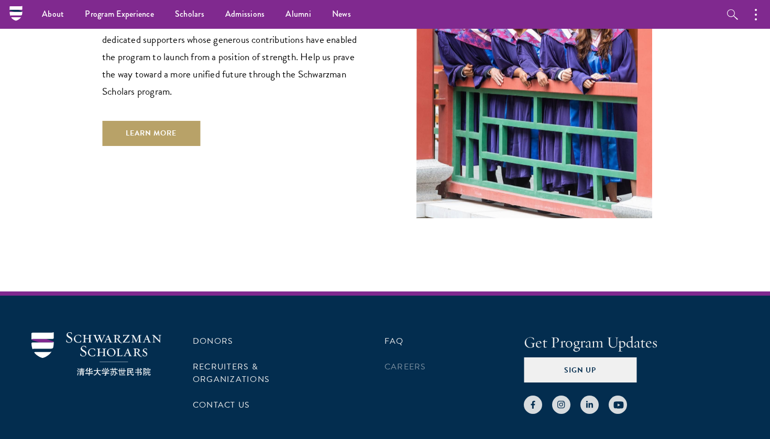
click at [412, 361] on link "Careers" at bounding box center [405, 367] width 42 height 13
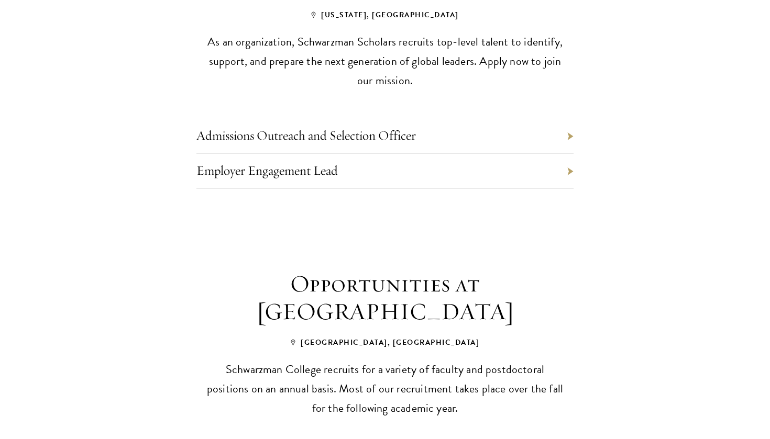
scroll to position [531, 0]
click at [353, 162] on li "Employer Engagement Lead" at bounding box center [384, 170] width 377 height 35
click at [356, 167] on li "Employer Engagement Lead" at bounding box center [384, 170] width 377 height 35
click at [571, 164] on li "Employer Engagement Lead" at bounding box center [384, 170] width 377 height 35
click at [570, 167] on li "Employer Engagement Lead" at bounding box center [384, 170] width 377 height 35
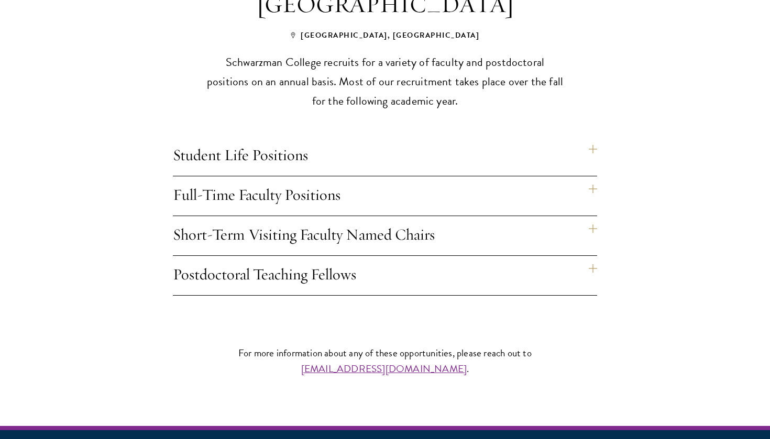
scroll to position [839, 0]
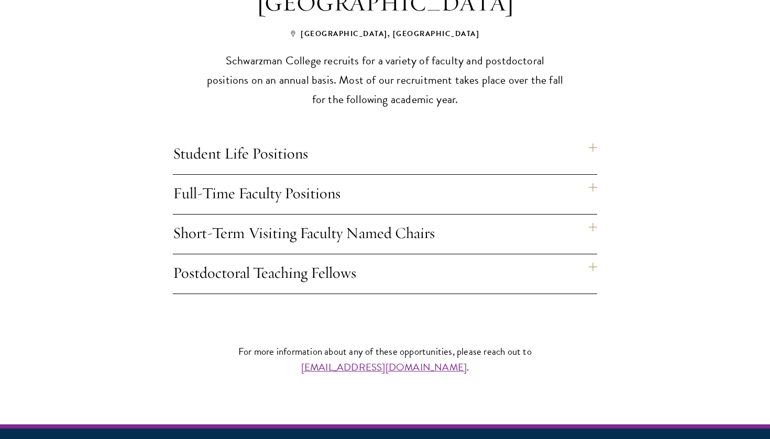
click at [347, 160] on h4 "Student Life Positions" at bounding box center [385, 154] width 424 height 39
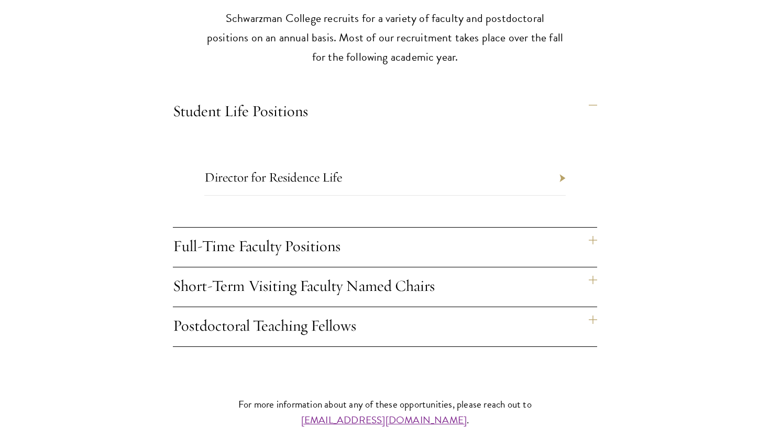
scroll to position [883, 0]
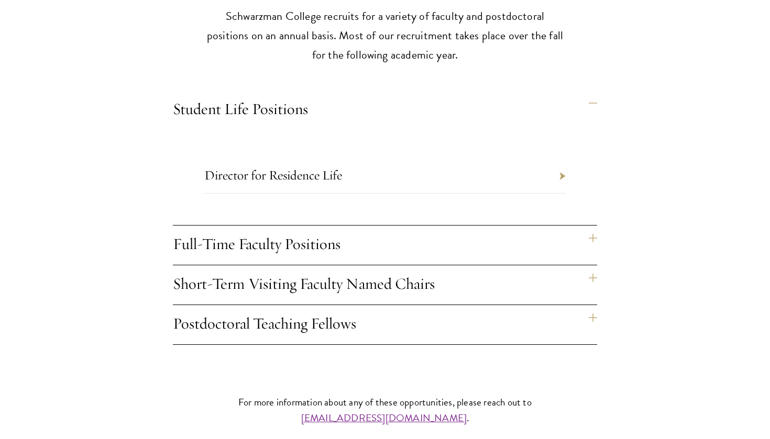
click at [394, 245] on h4 "Full-Time Faculty Positions" at bounding box center [385, 245] width 424 height 39
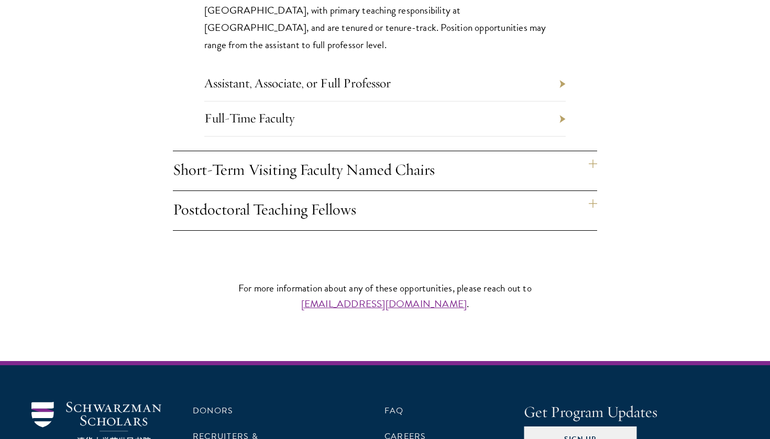
scroll to position [1128, 0]
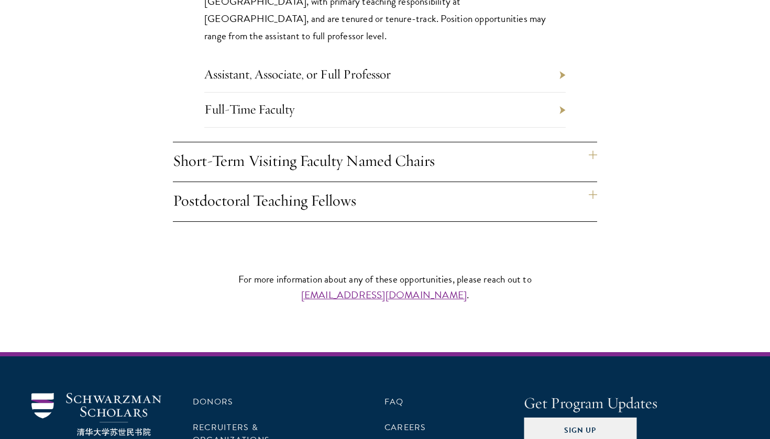
click at [387, 166] on h4 "Short-Term Visiting Faculty Named Chairs" at bounding box center [385, 161] width 424 height 39
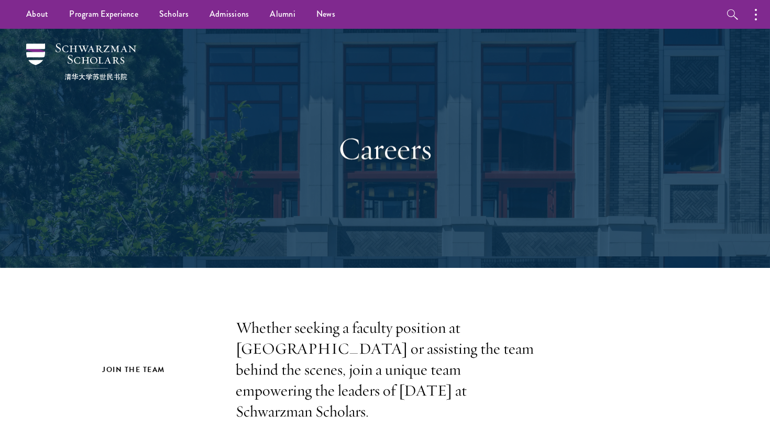
scroll to position [0, 0]
